Goal: Task Accomplishment & Management: Manage account settings

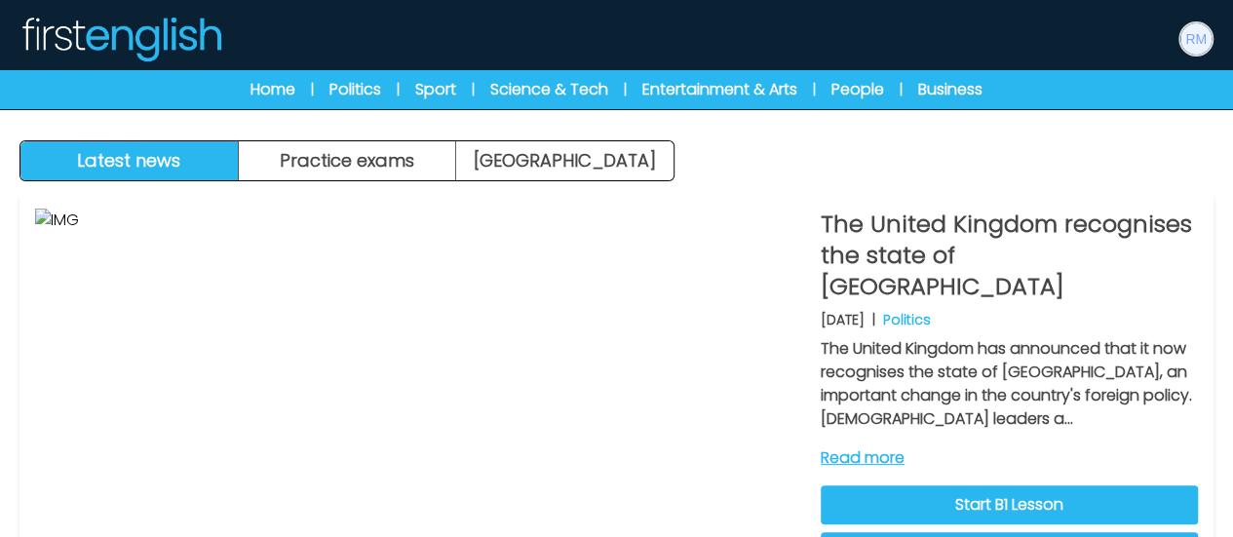
click at [1203, 42] on img at bounding box center [1195, 38] width 31 height 31
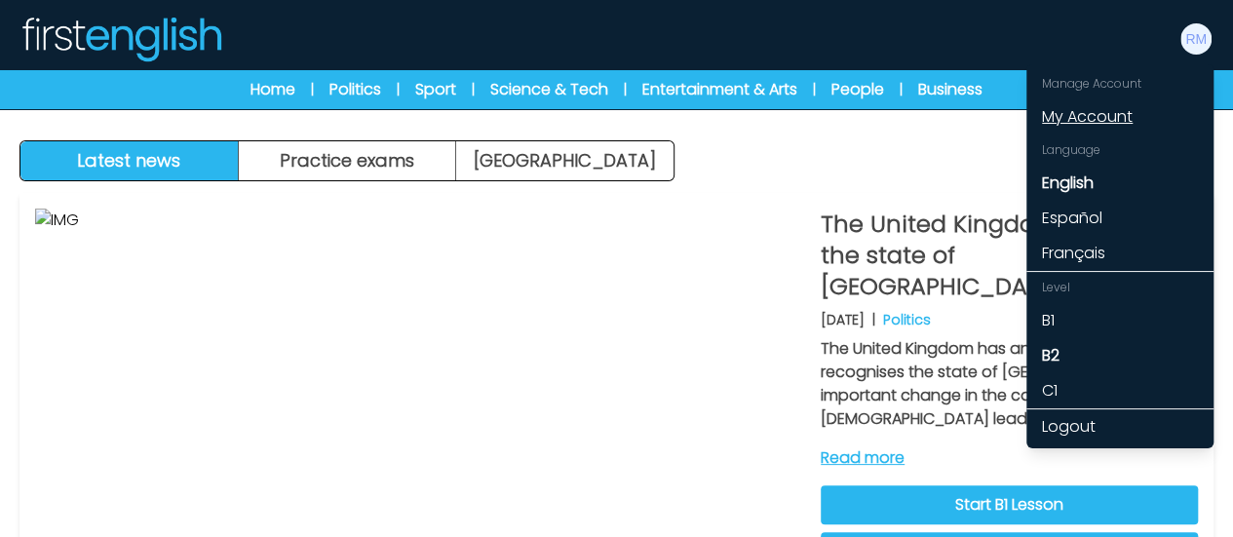
click at [1099, 116] on link "My Account" at bounding box center [1119, 116] width 187 height 35
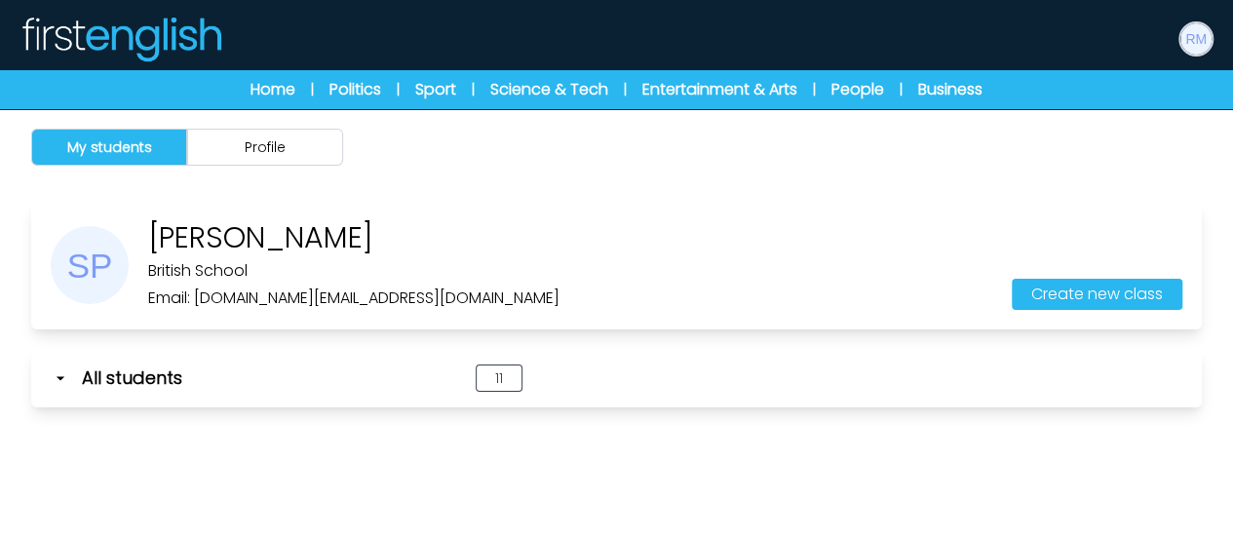
click at [1192, 42] on img at bounding box center [1195, 38] width 31 height 31
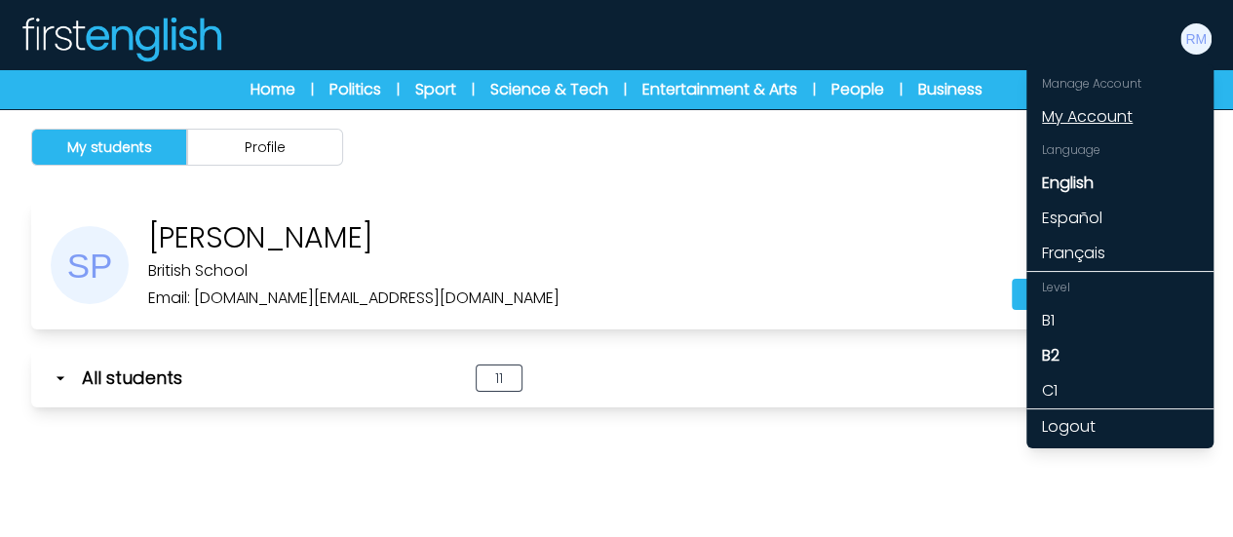
click at [1133, 109] on link "My Account" at bounding box center [1119, 116] width 187 height 35
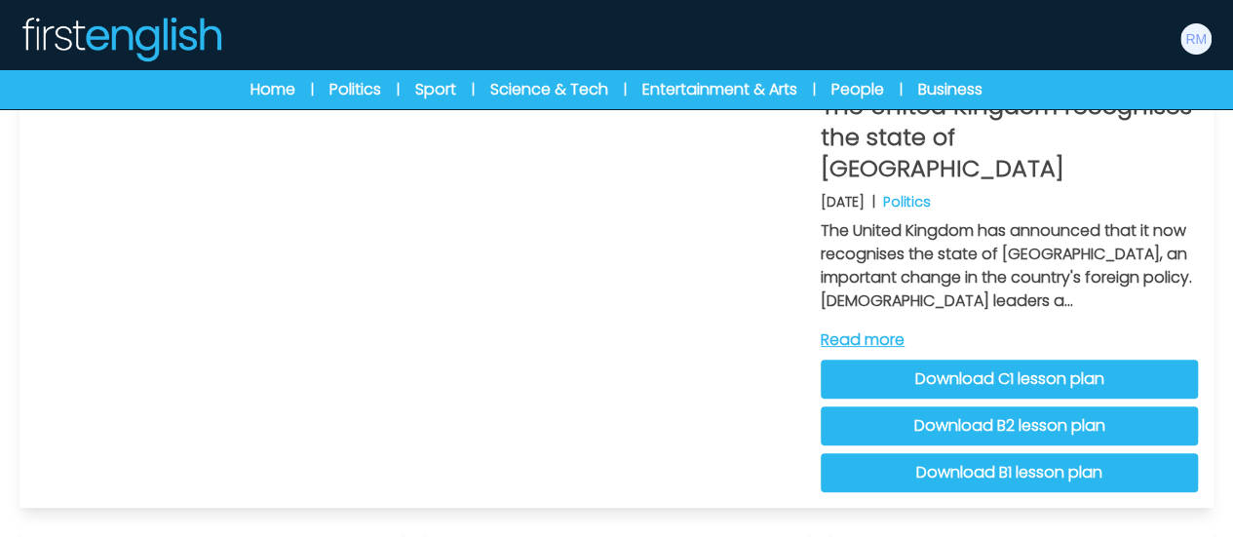
scroll to position [97, 0]
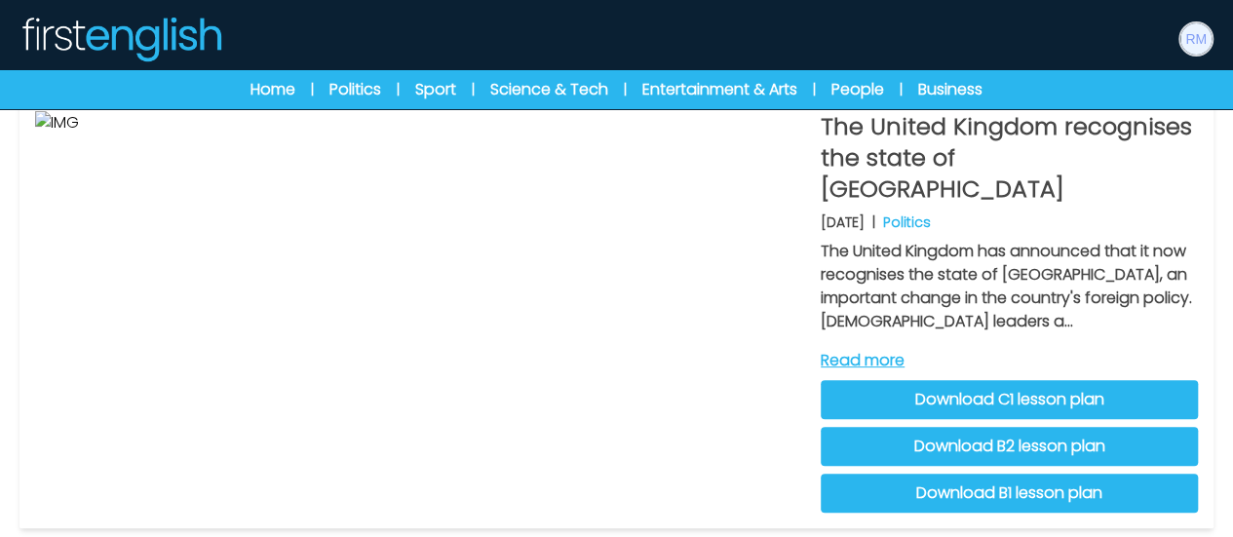
click at [1201, 38] on img at bounding box center [1195, 38] width 31 height 31
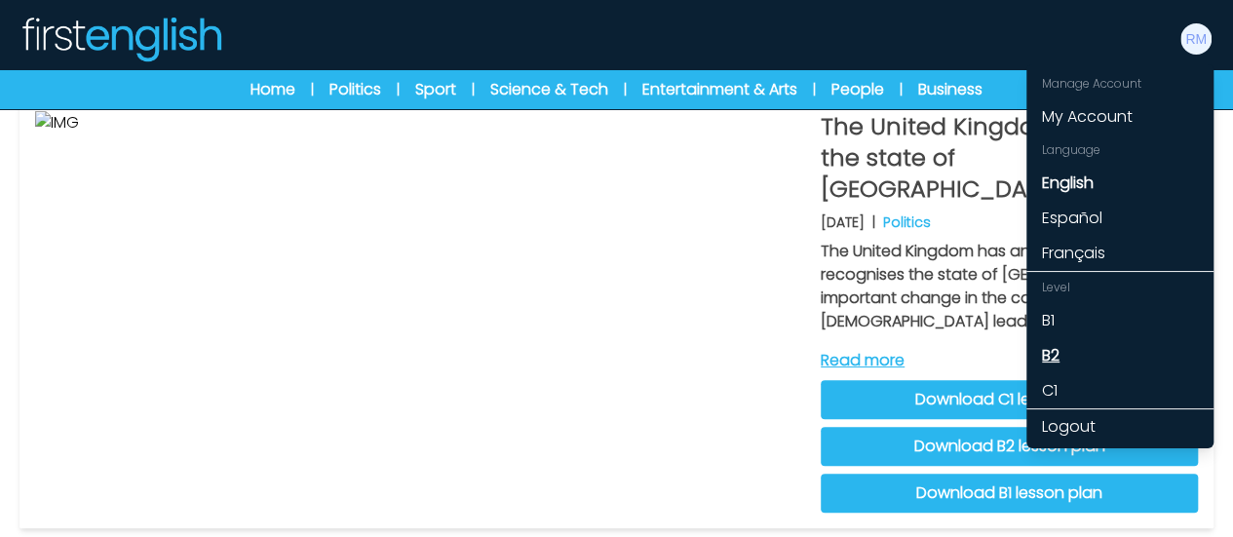
click at [1057, 346] on link "B2" at bounding box center [1119, 355] width 187 height 35
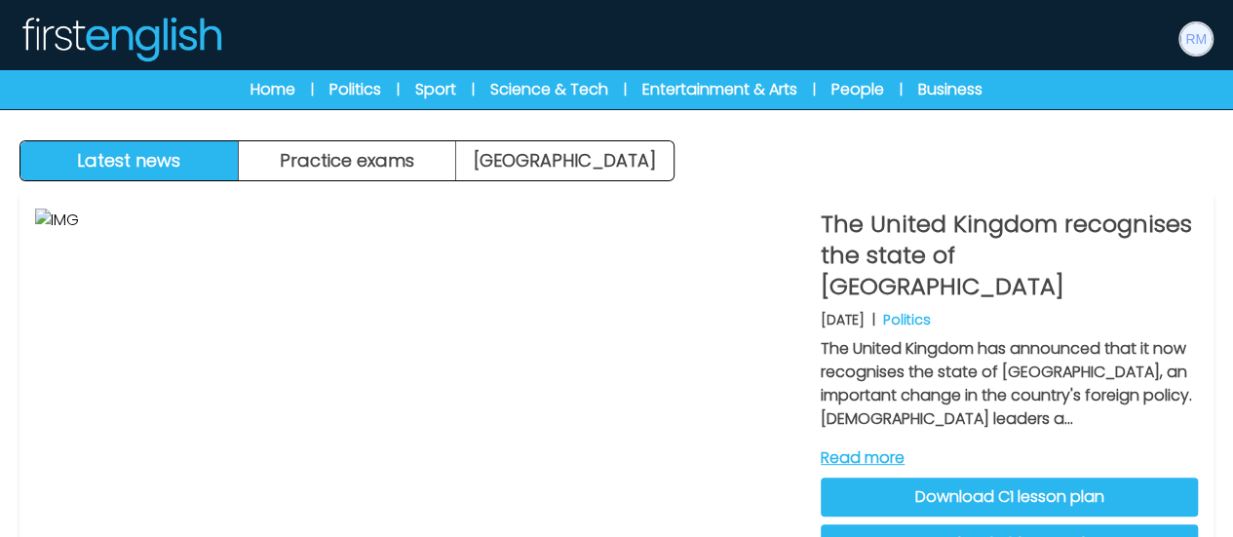
click at [1195, 42] on img at bounding box center [1195, 38] width 31 height 31
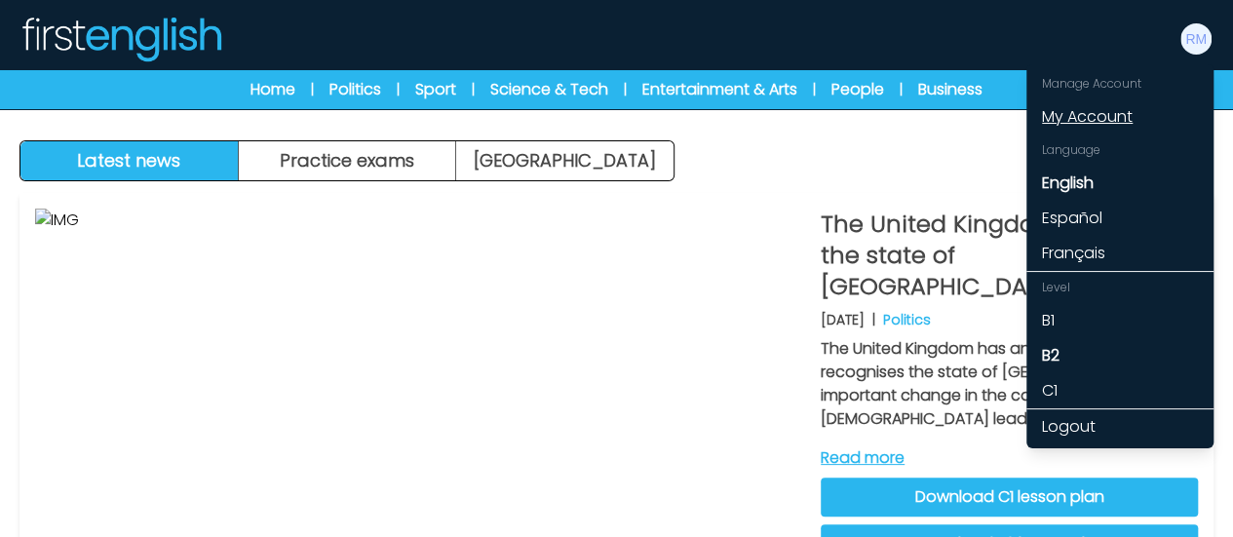
click at [1081, 110] on link "My Account" at bounding box center [1119, 116] width 187 height 35
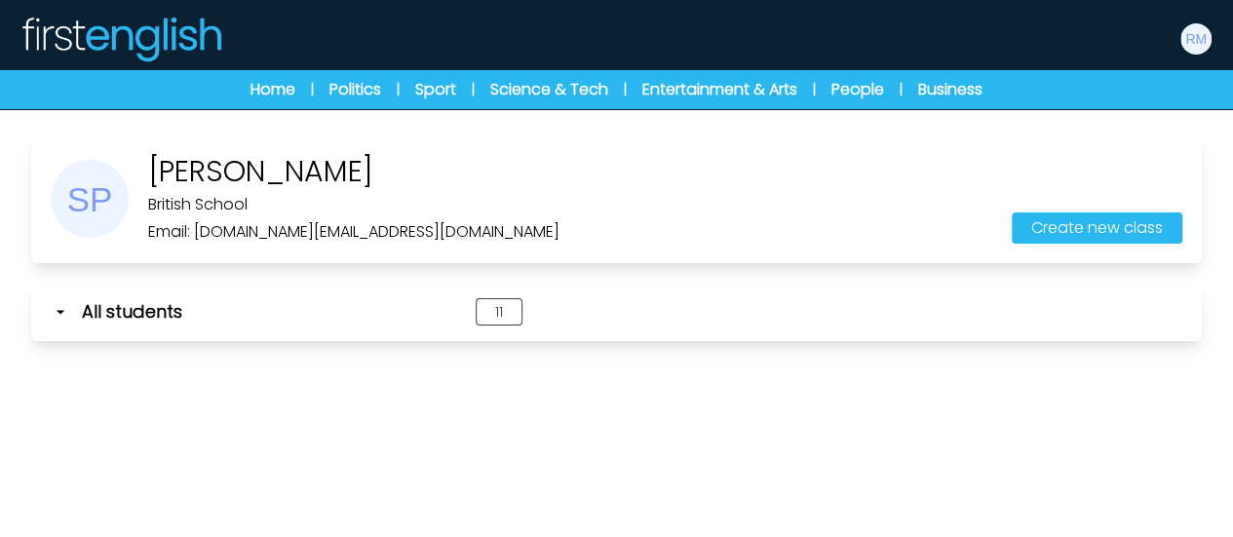
scroll to position [97, 0]
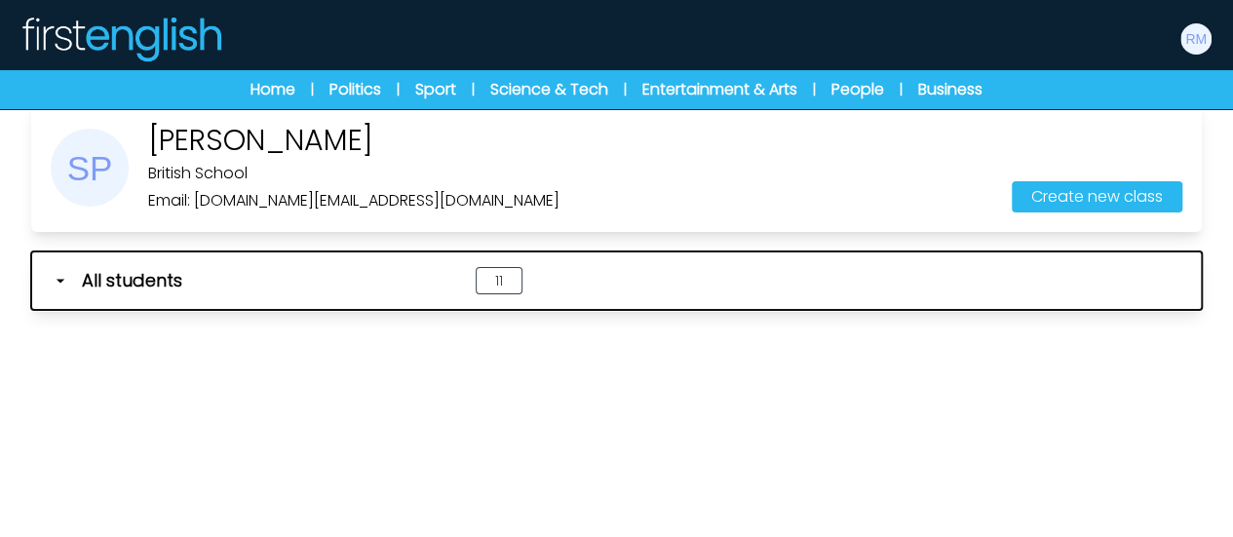
click at [60, 278] on icon "button" at bounding box center [60, 280] width 19 height 19
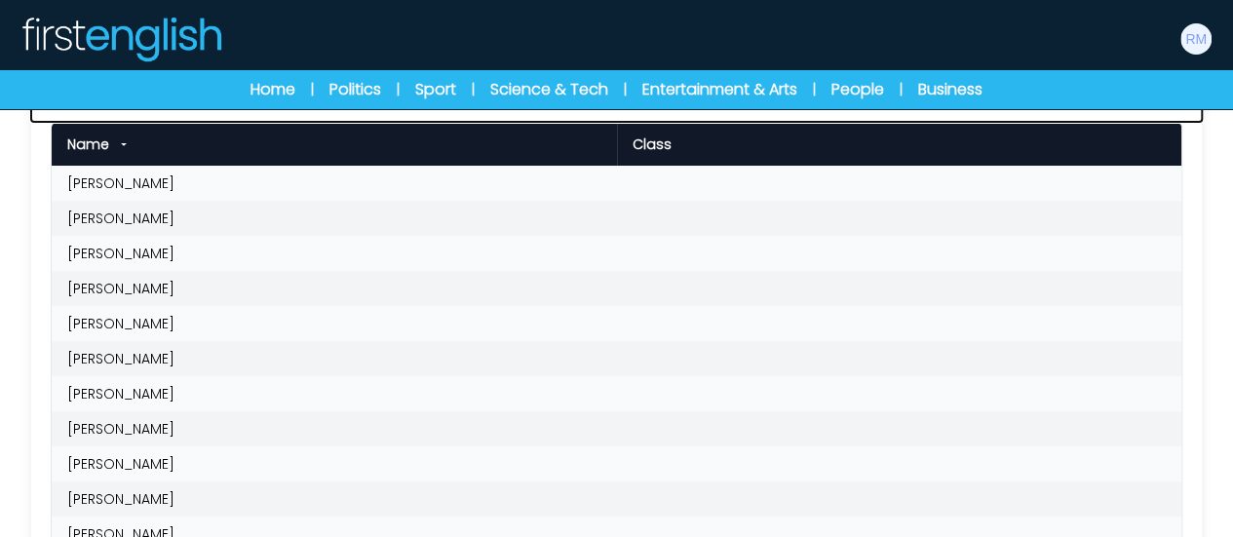
scroll to position [292, 0]
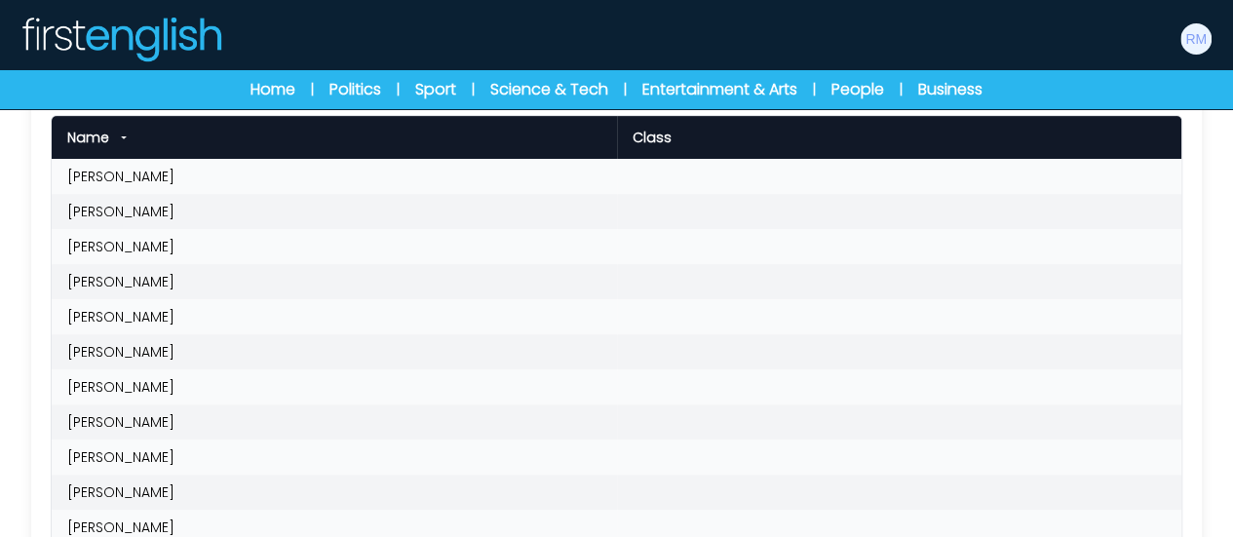
click at [199, 177] on td "[PERSON_NAME]" at bounding box center [334, 176] width 565 height 35
click at [69, 243] on td "[PERSON_NAME]" at bounding box center [334, 246] width 565 height 35
click at [117, 243] on td "[PERSON_NAME]" at bounding box center [334, 246] width 565 height 35
click at [1207, 46] on img at bounding box center [1195, 38] width 31 height 31
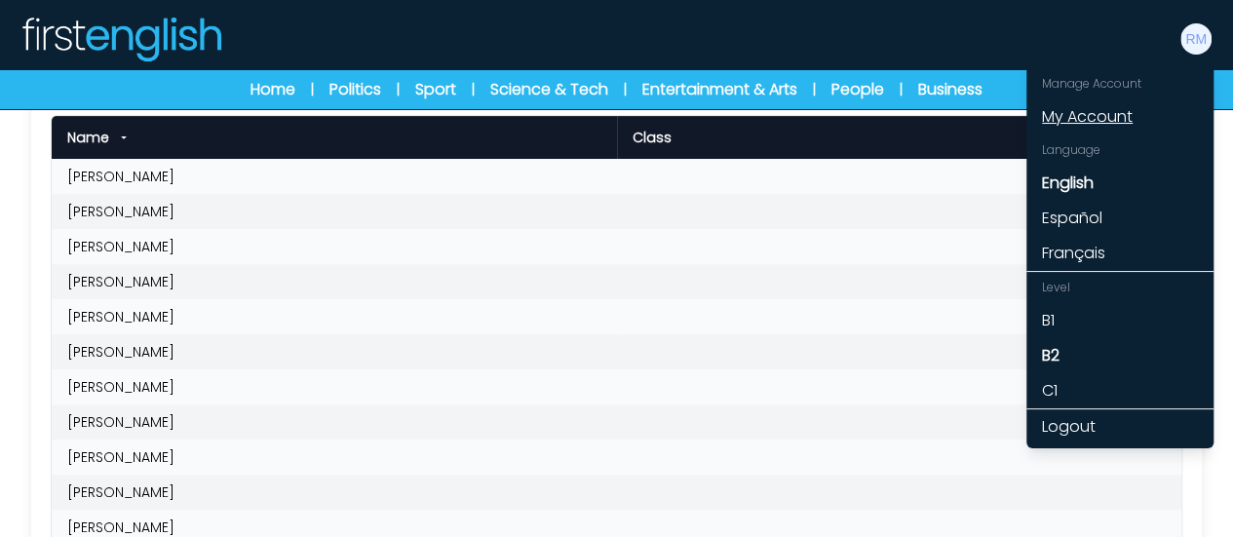
click at [1099, 117] on link "My Account" at bounding box center [1119, 116] width 187 height 35
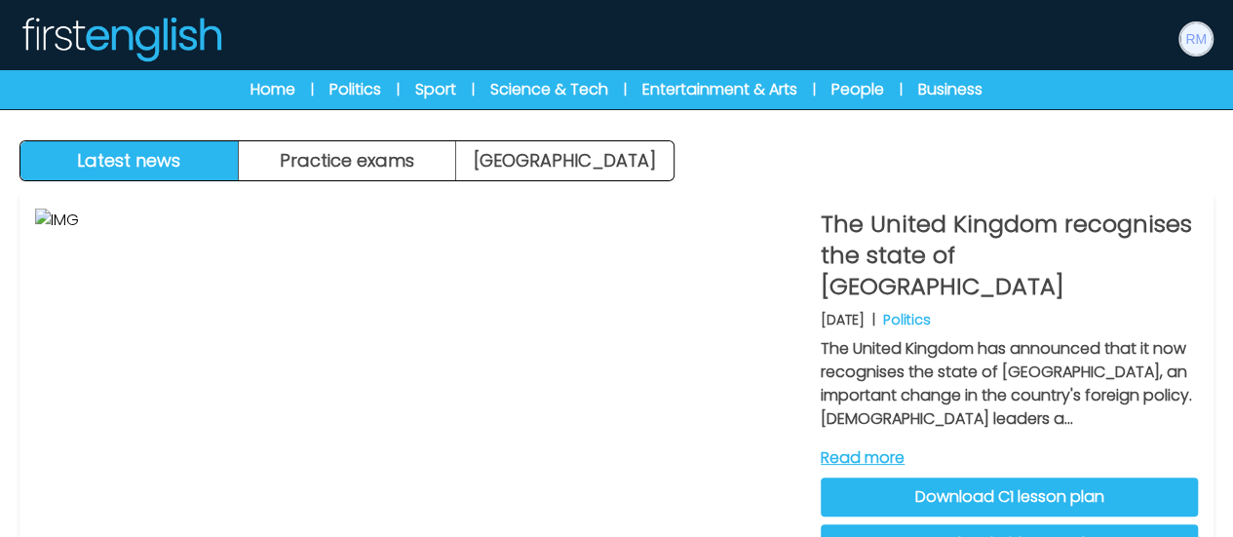
click at [1196, 26] on img at bounding box center [1195, 38] width 31 height 31
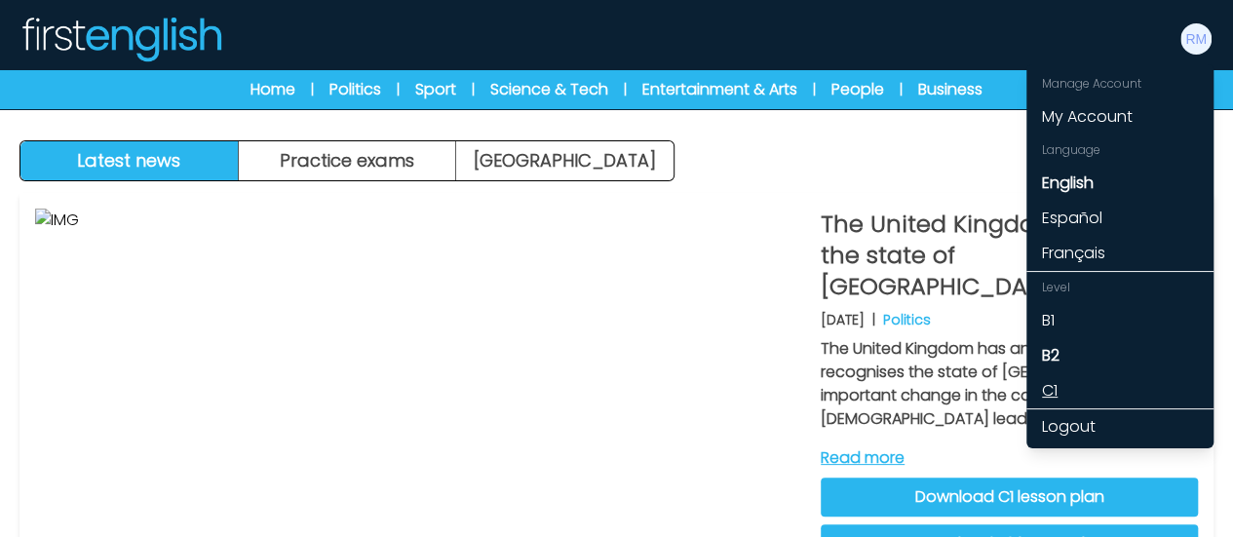
click at [1050, 383] on link "C1" at bounding box center [1119, 390] width 187 height 35
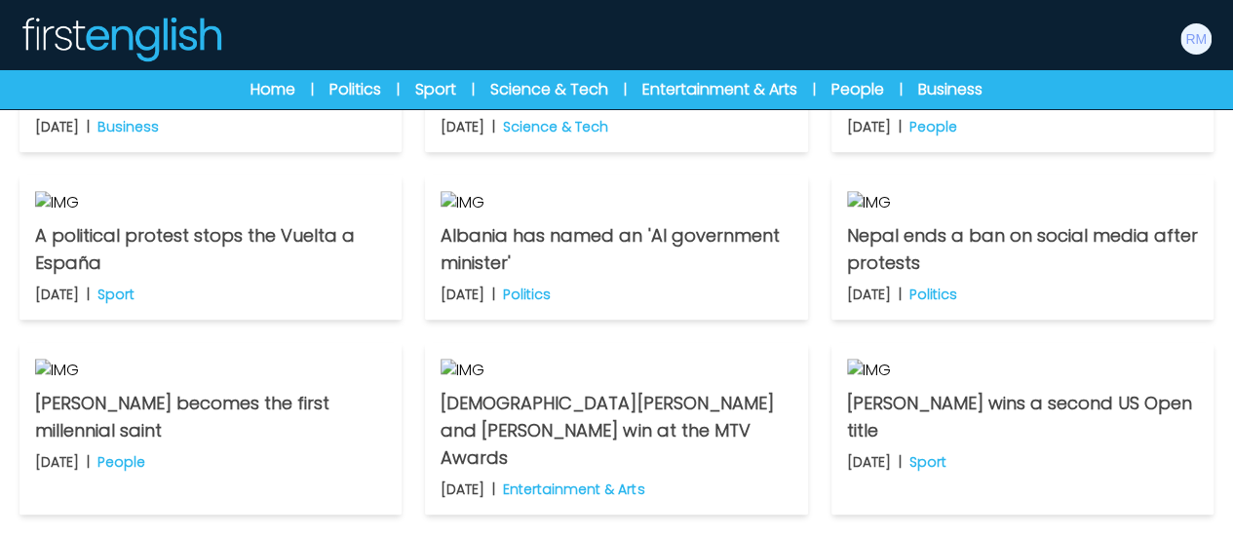
scroll to position [682, 0]
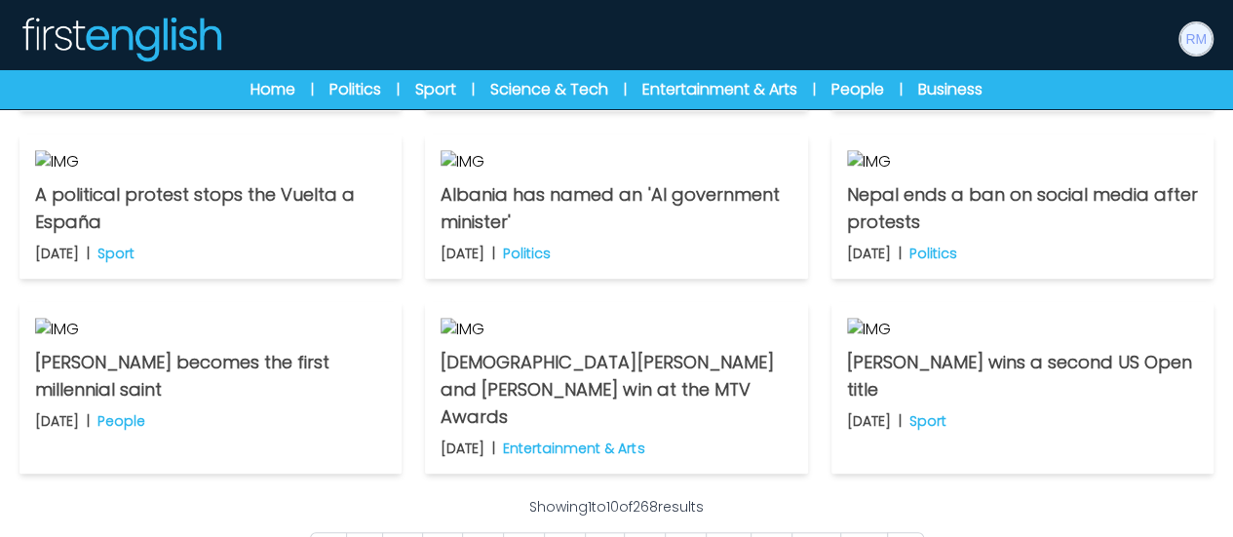
click at [1192, 39] on img at bounding box center [1195, 38] width 31 height 31
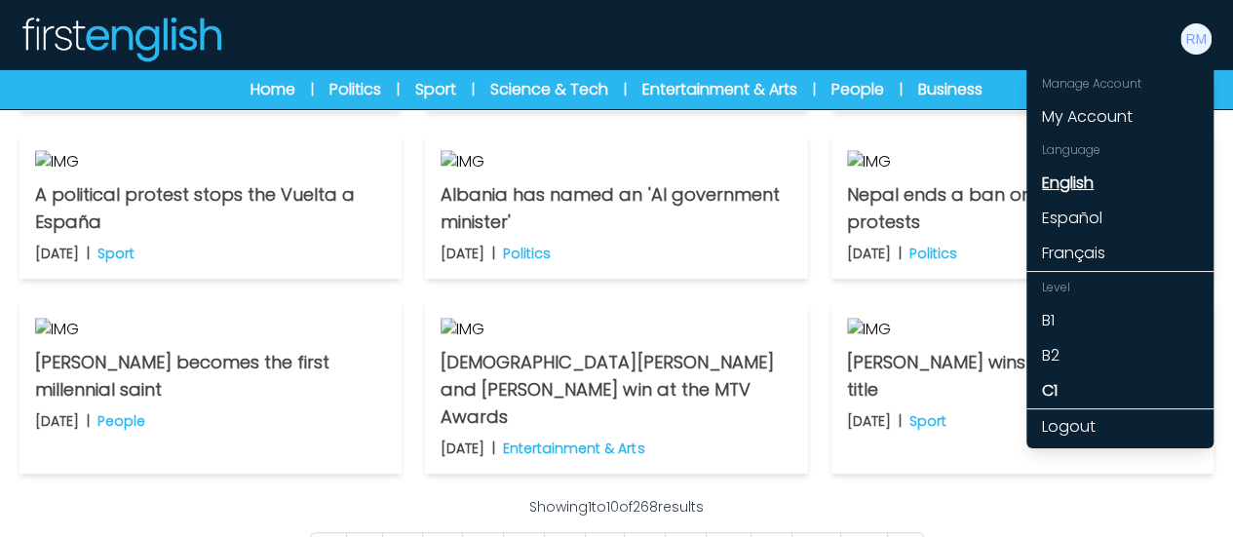
click at [1079, 190] on link "English" at bounding box center [1119, 183] width 187 height 35
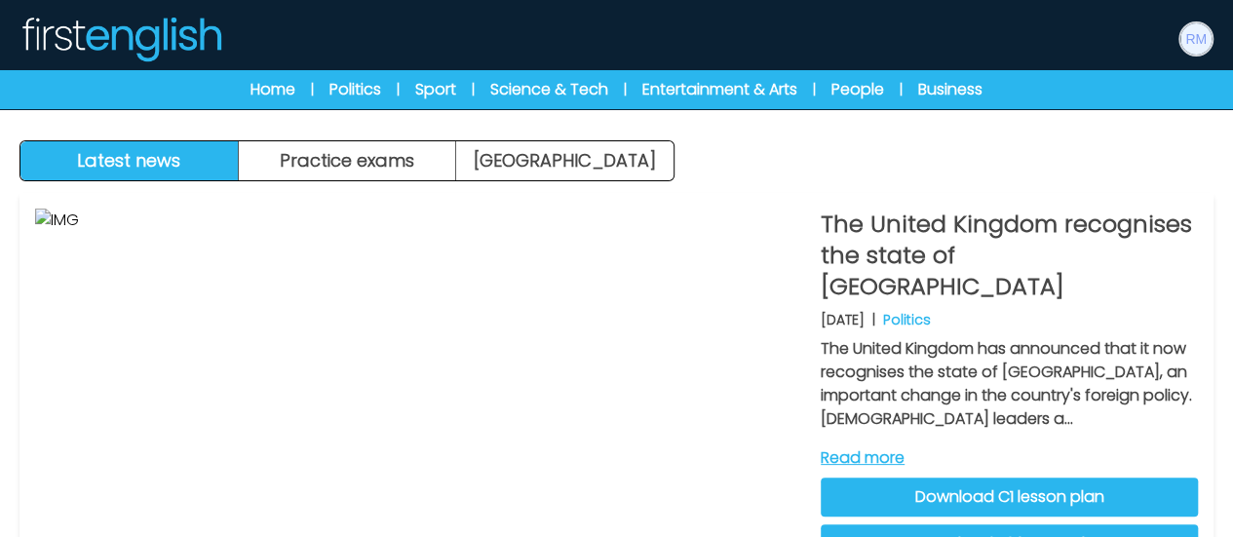
click at [1201, 37] on img at bounding box center [1195, 38] width 31 height 31
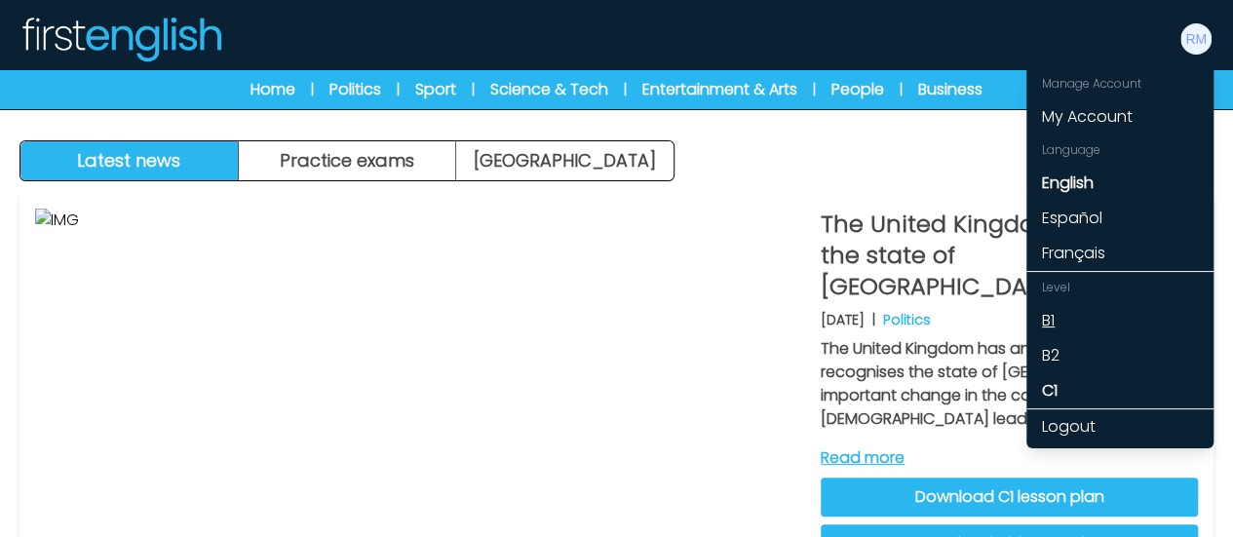
click at [1045, 314] on link "B1" at bounding box center [1119, 320] width 187 height 35
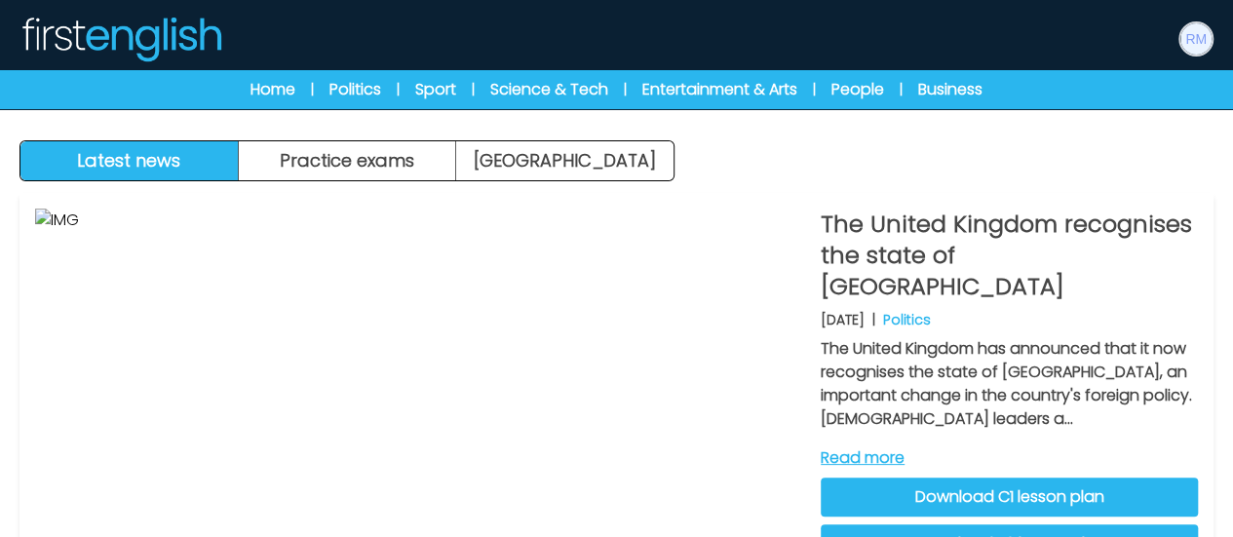
click at [1201, 42] on img at bounding box center [1195, 38] width 31 height 31
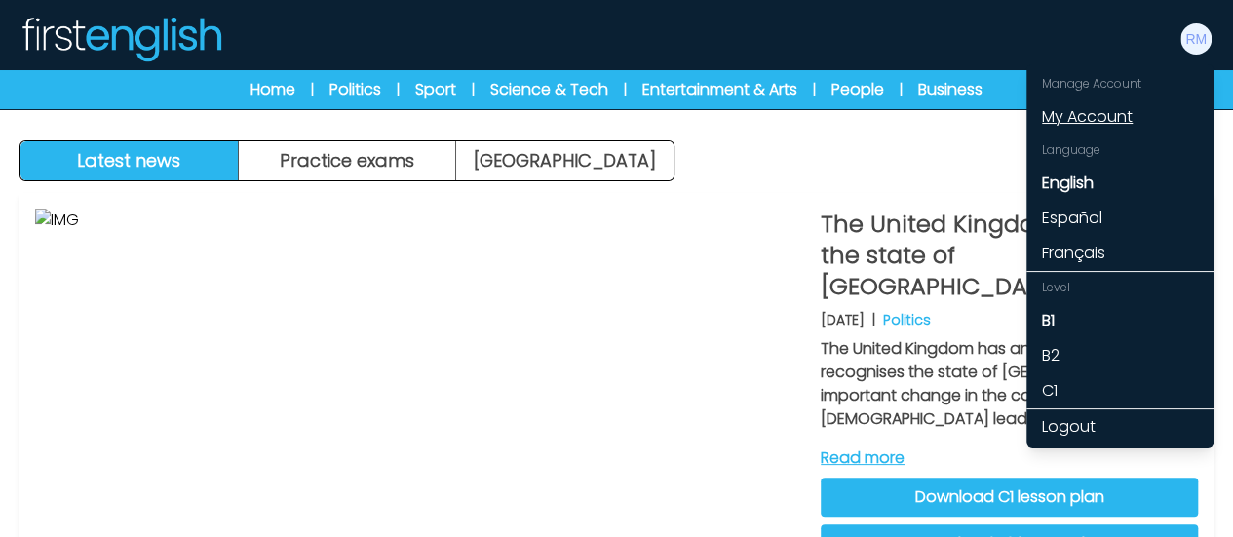
click at [1133, 112] on link "My Account" at bounding box center [1119, 116] width 187 height 35
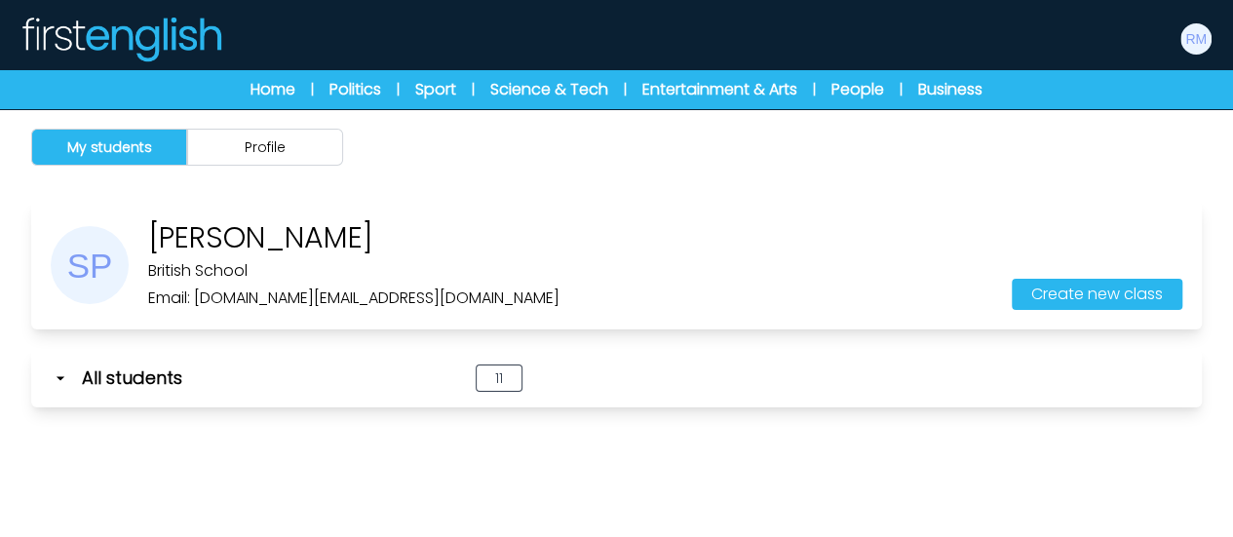
click at [232, 233] on p "[PERSON_NAME]" at bounding box center [353, 237] width 411 height 35
click at [269, 307] on p "Email: [DOMAIN_NAME][EMAIL_ADDRESS][DOMAIN_NAME]" at bounding box center [353, 298] width 411 height 23
click at [1113, 284] on button "Create new class" at bounding box center [1097, 294] width 171 height 31
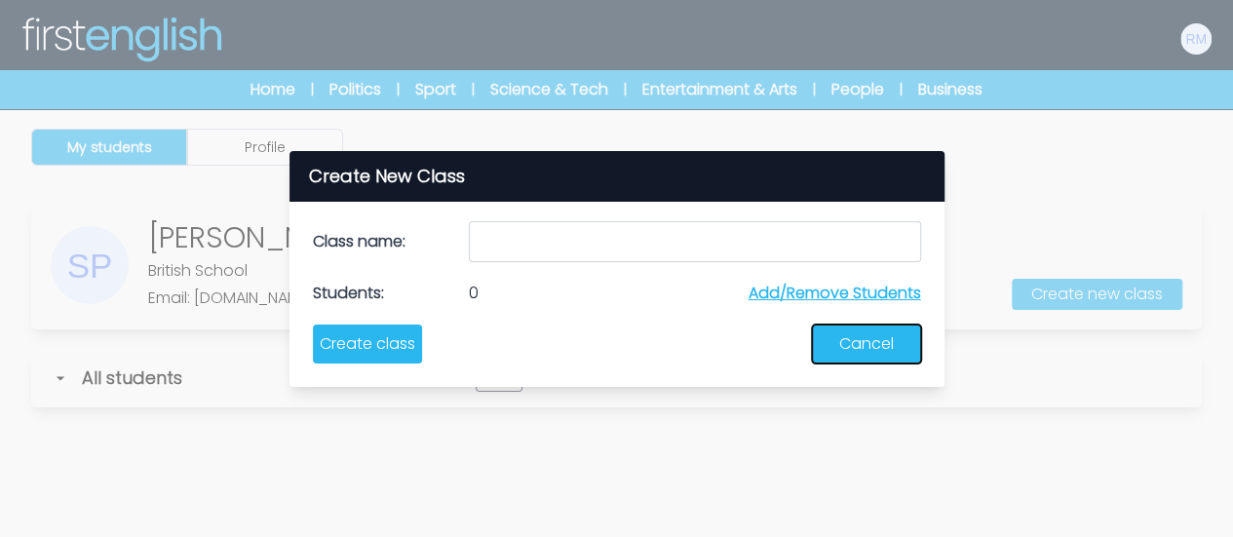
click at [904, 345] on button "Cancel" at bounding box center [866, 344] width 109 height 39
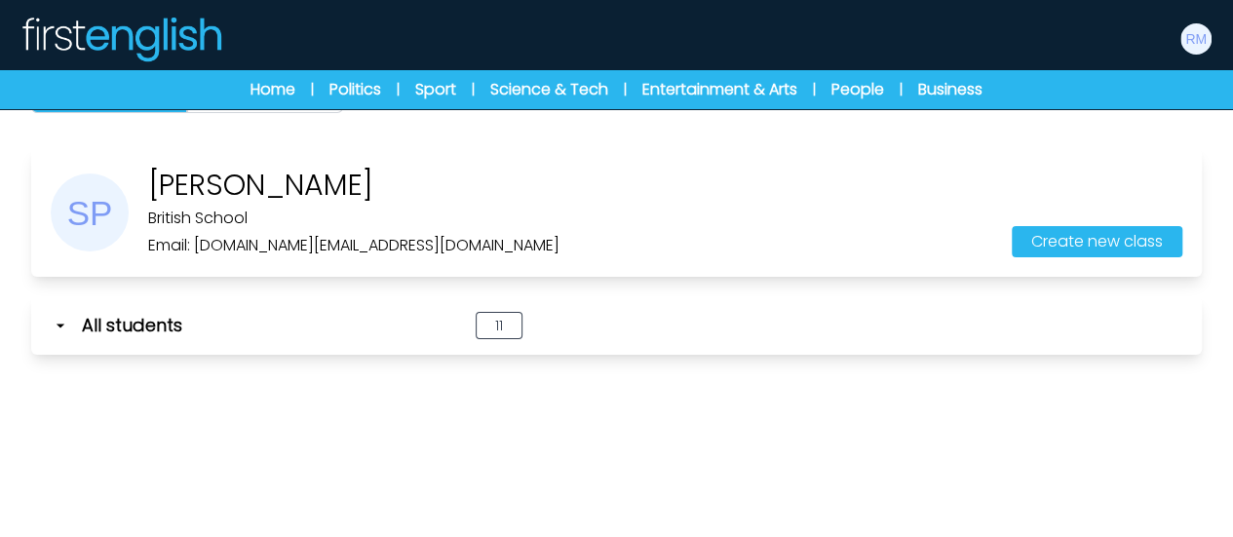
scroll to position [109, 0]
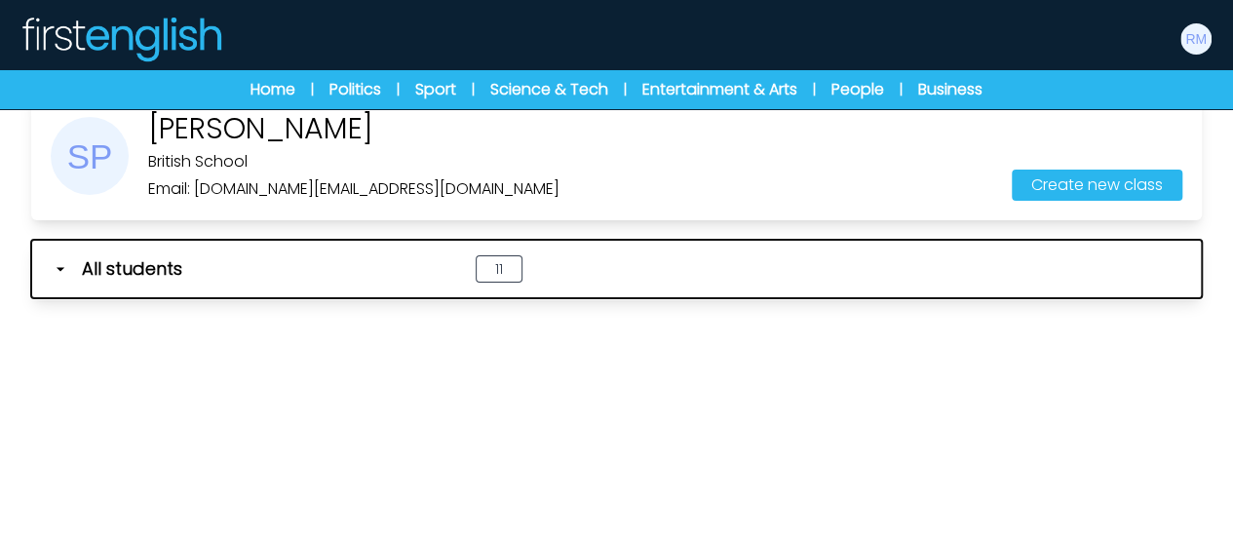
click at [107, 271] on span "All students" at bounding box center [132, 268] width 100 height 27
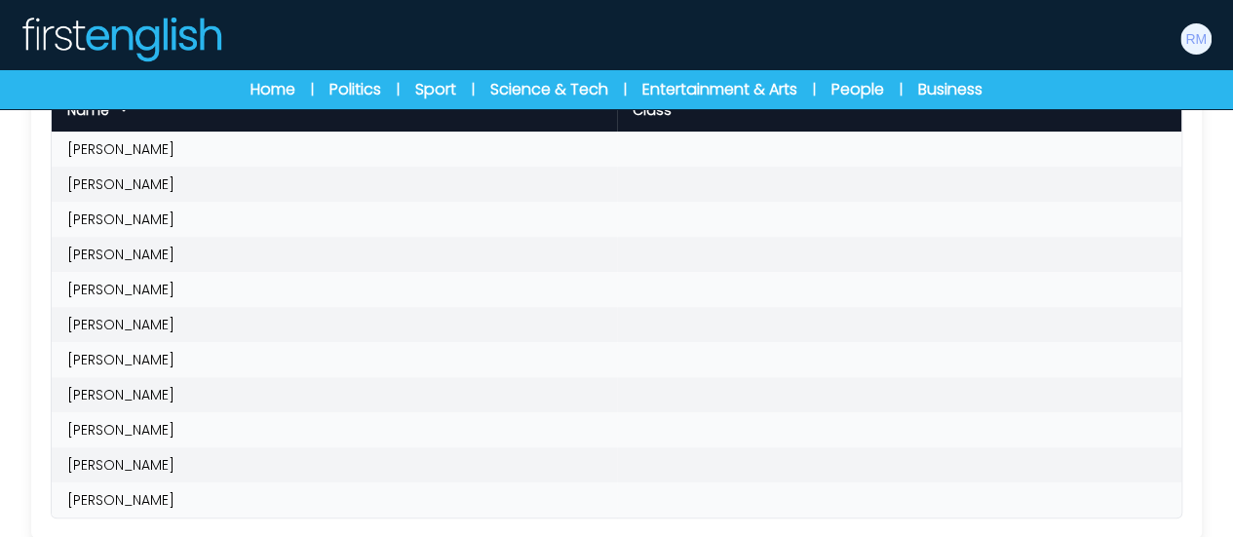
scroll to position [346, 0]
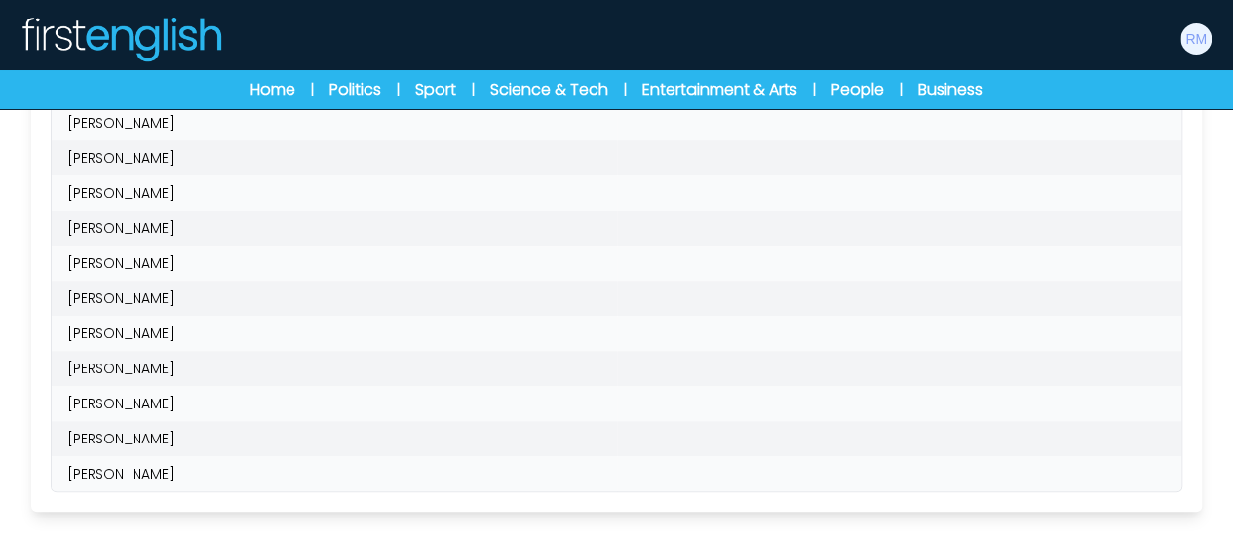
click at [125, 285] on td "Francesco Pozza" at bounding box center [334, 298] width 565 height 35
click at [115, 296] on td "Francesco Pozza" at bounding box center [334, 298] width 565 height 35
click at [105, 333] on td "Giovanni Delladio" at bounding box center [334, 333] width 565 height 35
drag, startPoint x: 92, startPoint y: 383, endPoint x: 92, endPoint y: 403, distance: 19.5
click at [91, 386] on tbody "Alessandro Miorandi Andrea Bonomo Camilla Celli Daniele Pisani Francesco Pipino…" at bounding box center [617, 298] width 1130 height 386
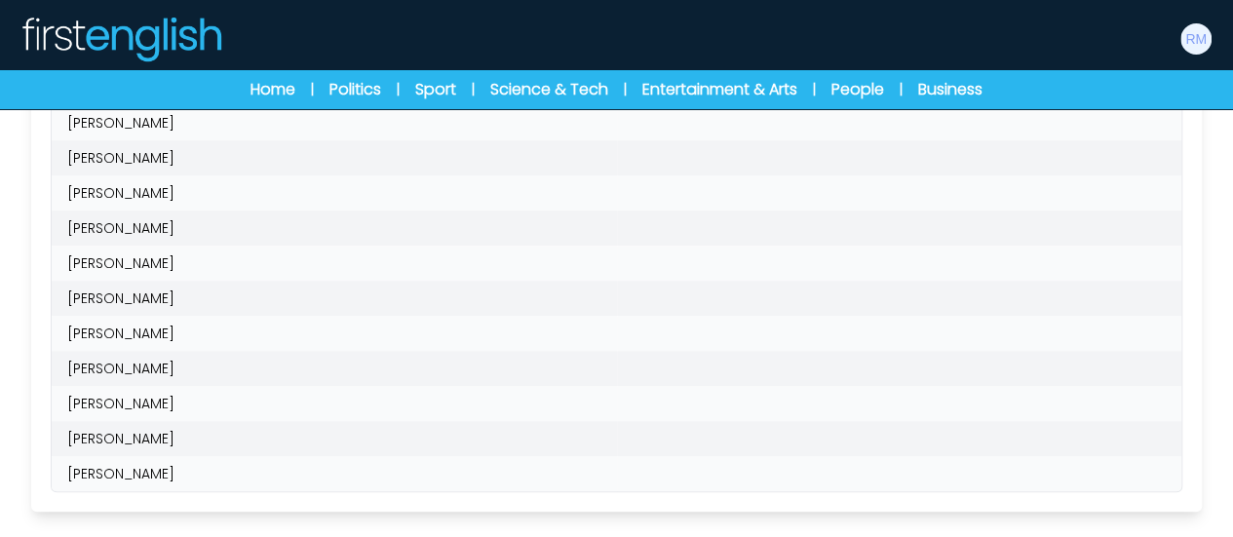
click at [303, 256] on td "[PERSON_NAME]" at bounding box center [334, 263] width 565 height 35
click at [1187, 38] on img at bounding box center [1195, 38] width 31 height 31
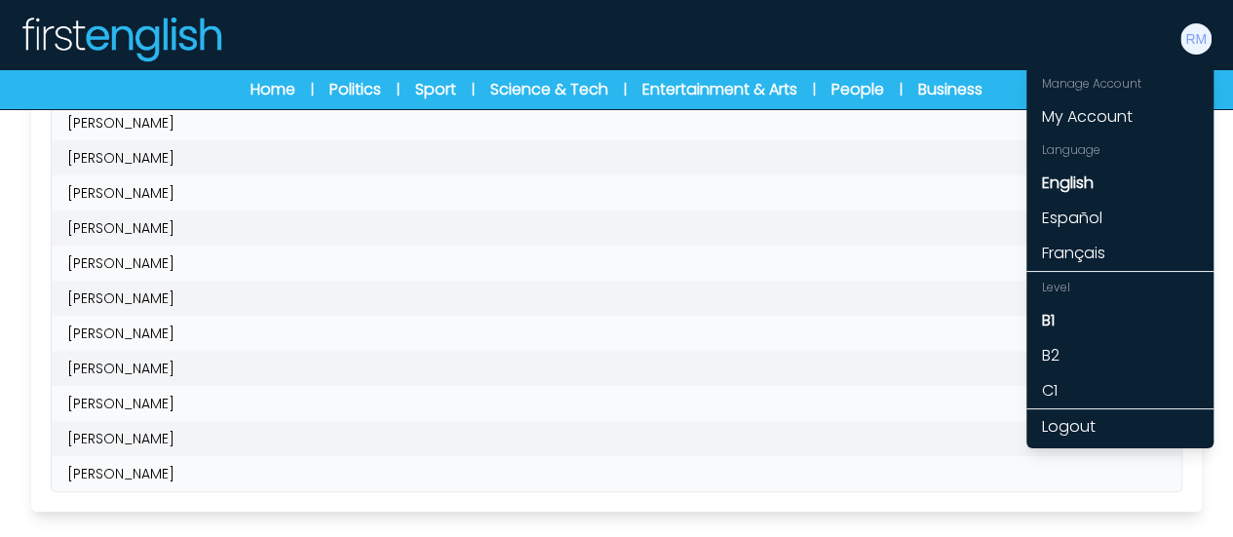
click at [788, 247] on td at bounding box center [899, 263] width 565 height 35
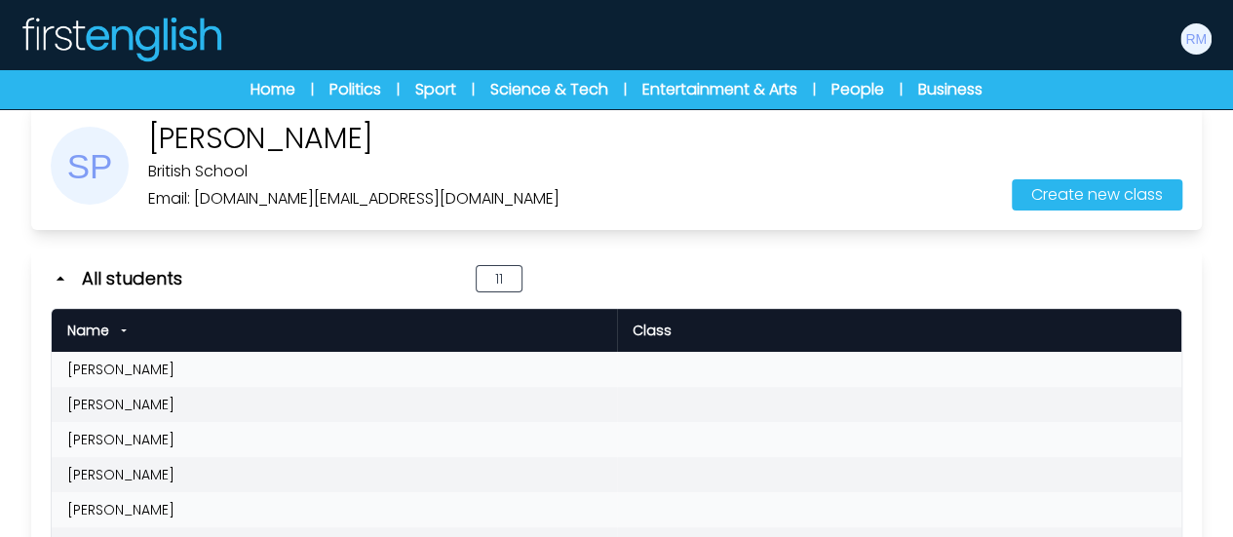
scroll to position [54, 0]
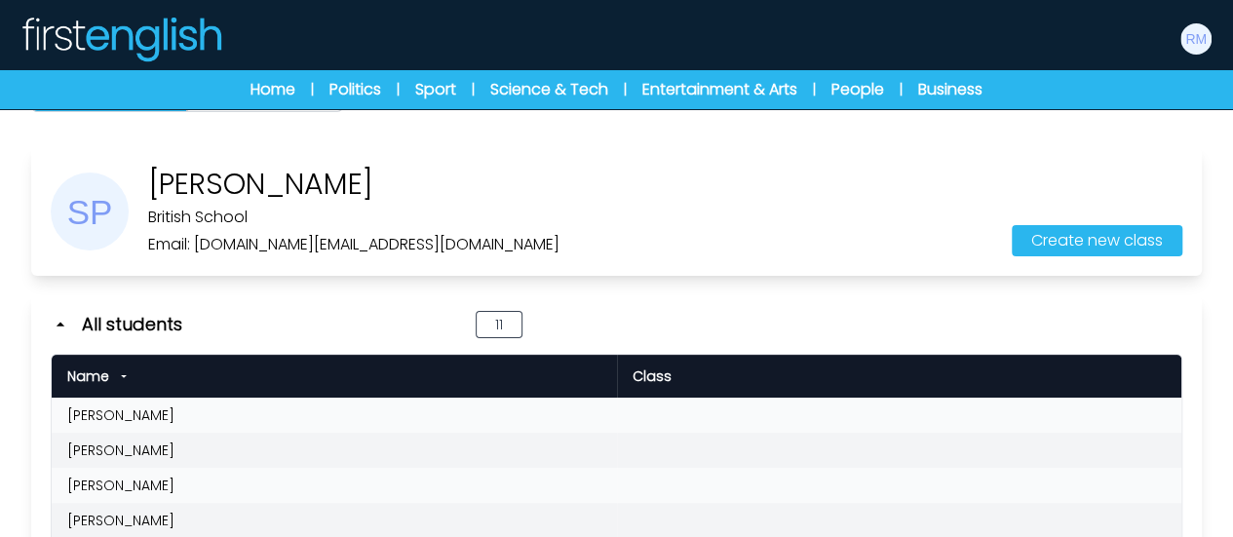
drag, startPoint x: 1203, startPoint y: 38, endPoint x: 1073, endPoint y: 20, distance: 130.8
click at [1069, 20] on div "Manage Account My Account Language English Español Français B1 B2 C1 Logout" at bounding box center [616, 39] width 1194 height 62
click at [1189, 40] on img at bounding box center [1195, 38] width 31 height 31
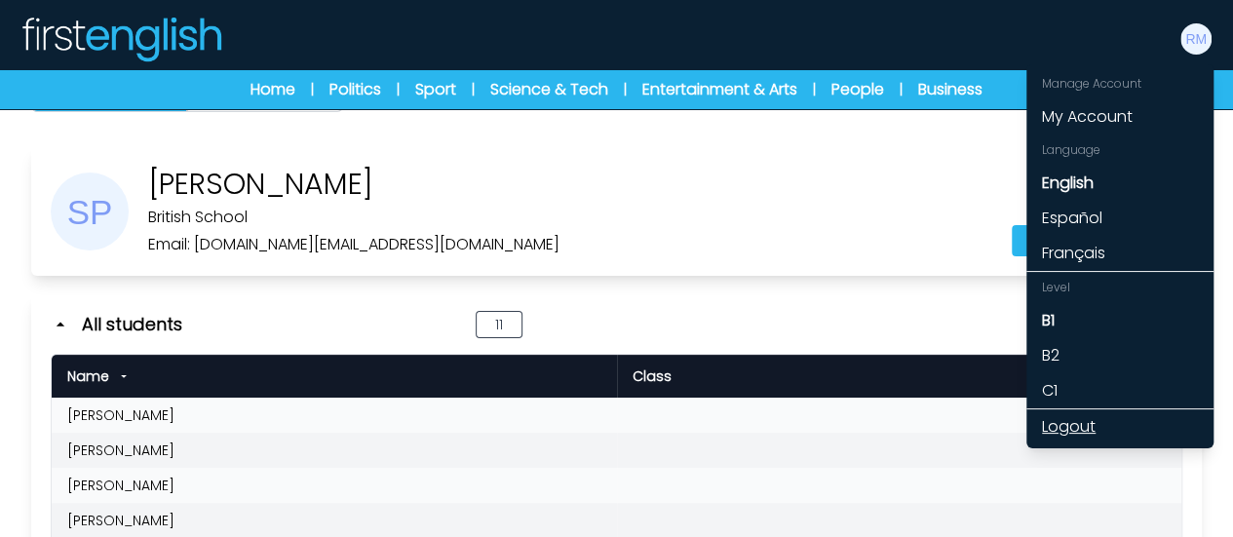
click at [1077, 432] on link "Logout" at bounding box center [1119, 426] width 187 height 35
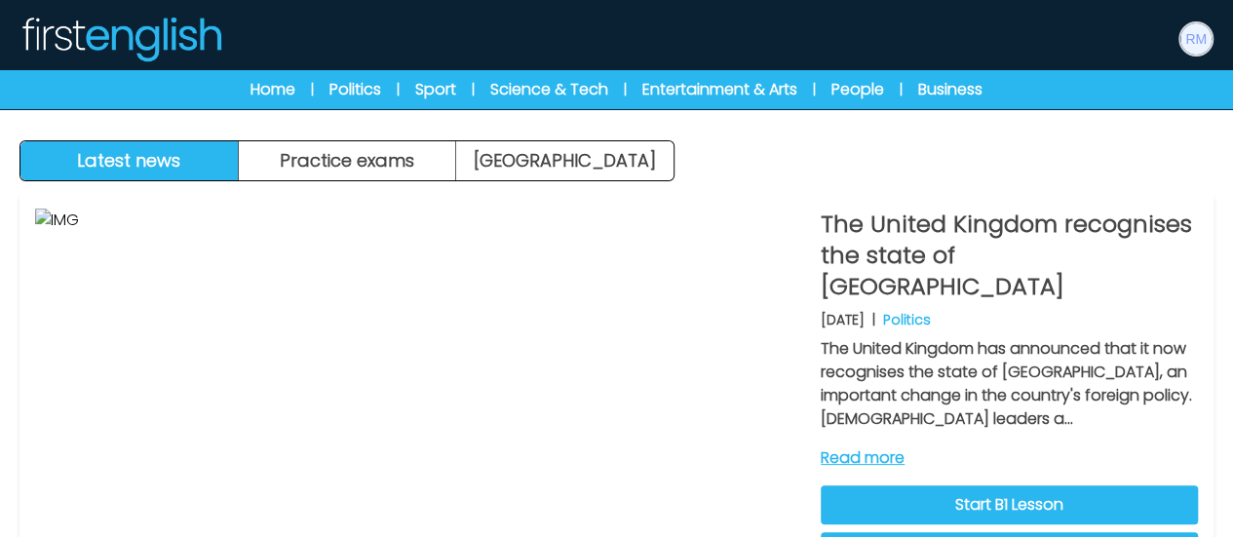
click at [1184, 38] on img at bounding box center [1195, 38] width 31 height 31
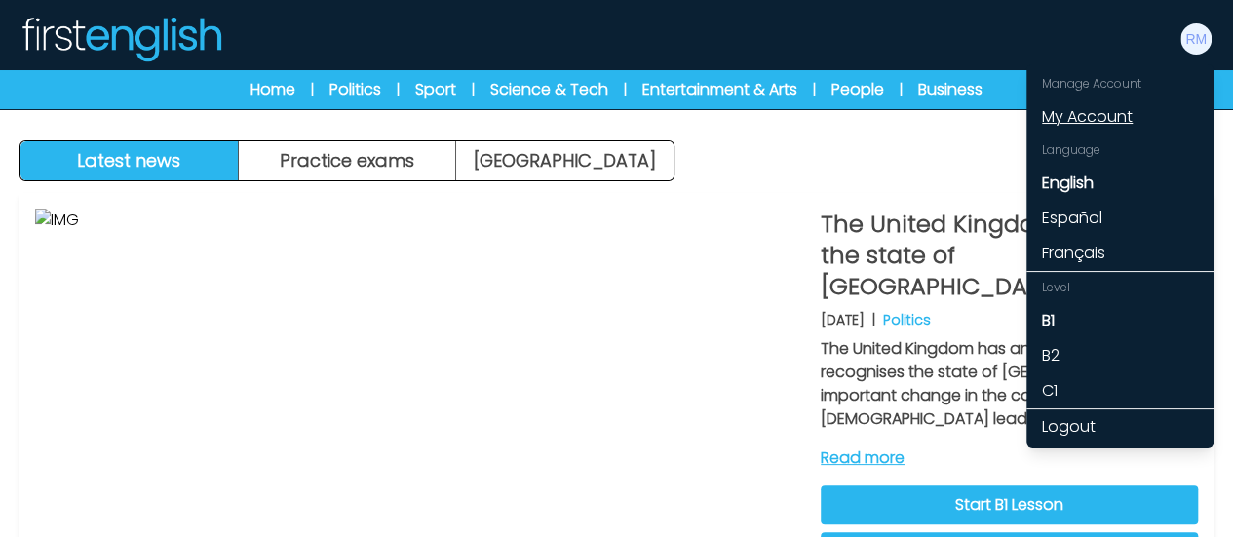
click at [1102, 122] on link "My Account" at bounding box center [1119, 116] width 187 height 35
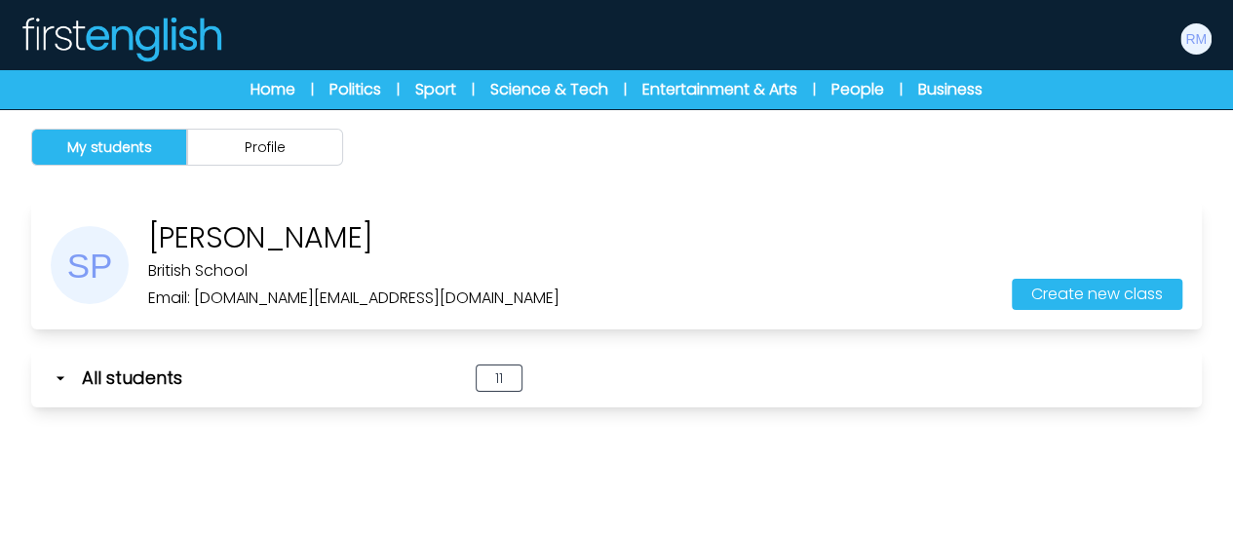
click at [223, 241] on p "[PERSON_NAME]" at bounding box center [353, 237] width 411 height 35
